Goal: Navigation & Orientation: Understand site structure

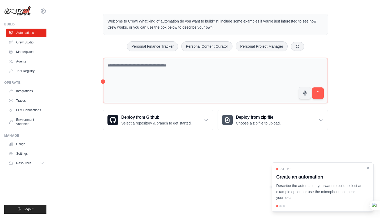
click at [31, 47] on ul "Automations Crew Studio Marketplace Agents Tool Registry" at bounding box center [26, 52] width 40 height 47
click at [29, 44] on link "Crew Studio" at bounding box center [27, 42] width 40 height 8
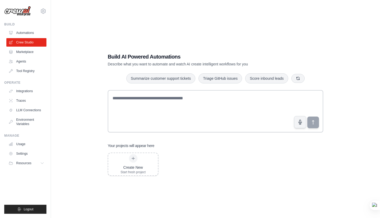
click at [28, 53] on link "Marketplace" at bounding box center [26, 52] width 40 height 8
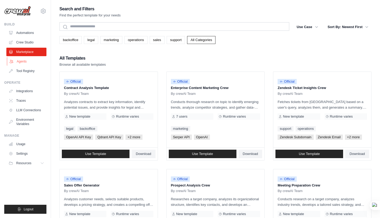
click at [27, 64] on link "Agents" at bounding box center [27, 61] width 40 height 8
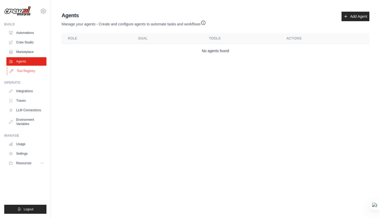
click at [28, 71] on link "Tool Registry" at bounding box center [27, 71] width 40 height 8
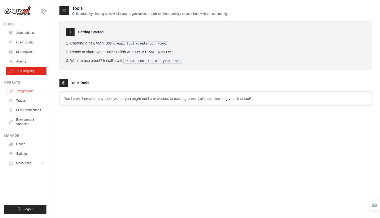
click at [29, 93] on link "Integrations" at bounding box center [27, 91] width 40 height 8
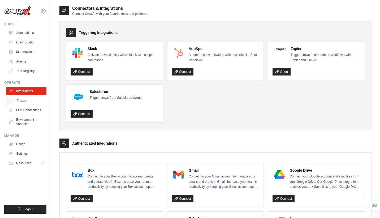
click at [29, 102] on link "Traces" at bounding box center [27, 101] width 40 height 8
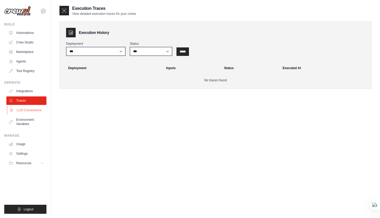
click at [31, 112] on link "LLM Connections" at bounding box center [27, 110] width 40 height 8
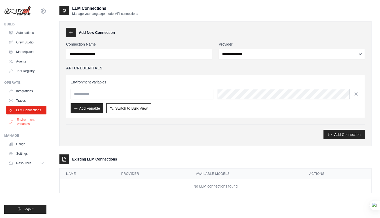
click at [31, 120] on link "Environment Variables" at bounding box center [27, 122] width 40 height 13
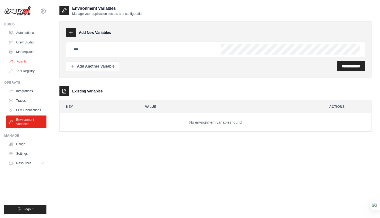
click at [24, 62] on link "Agents" at bounding box center [27, 61] width 40 height 8
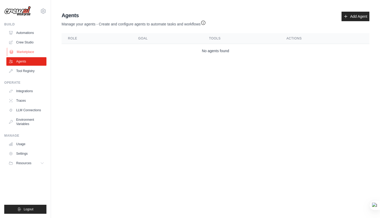
click at [30, 50] on link "Marketplace" at bounding box center [27, 52] width 40 height 8
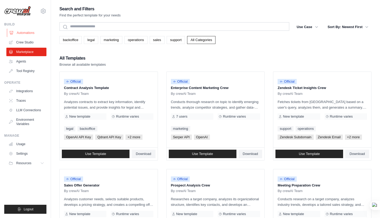
click at [29, 33] on link "Automations" at bounding box center [27, 33] width 40 height 8
